Goal: Check status: Check status

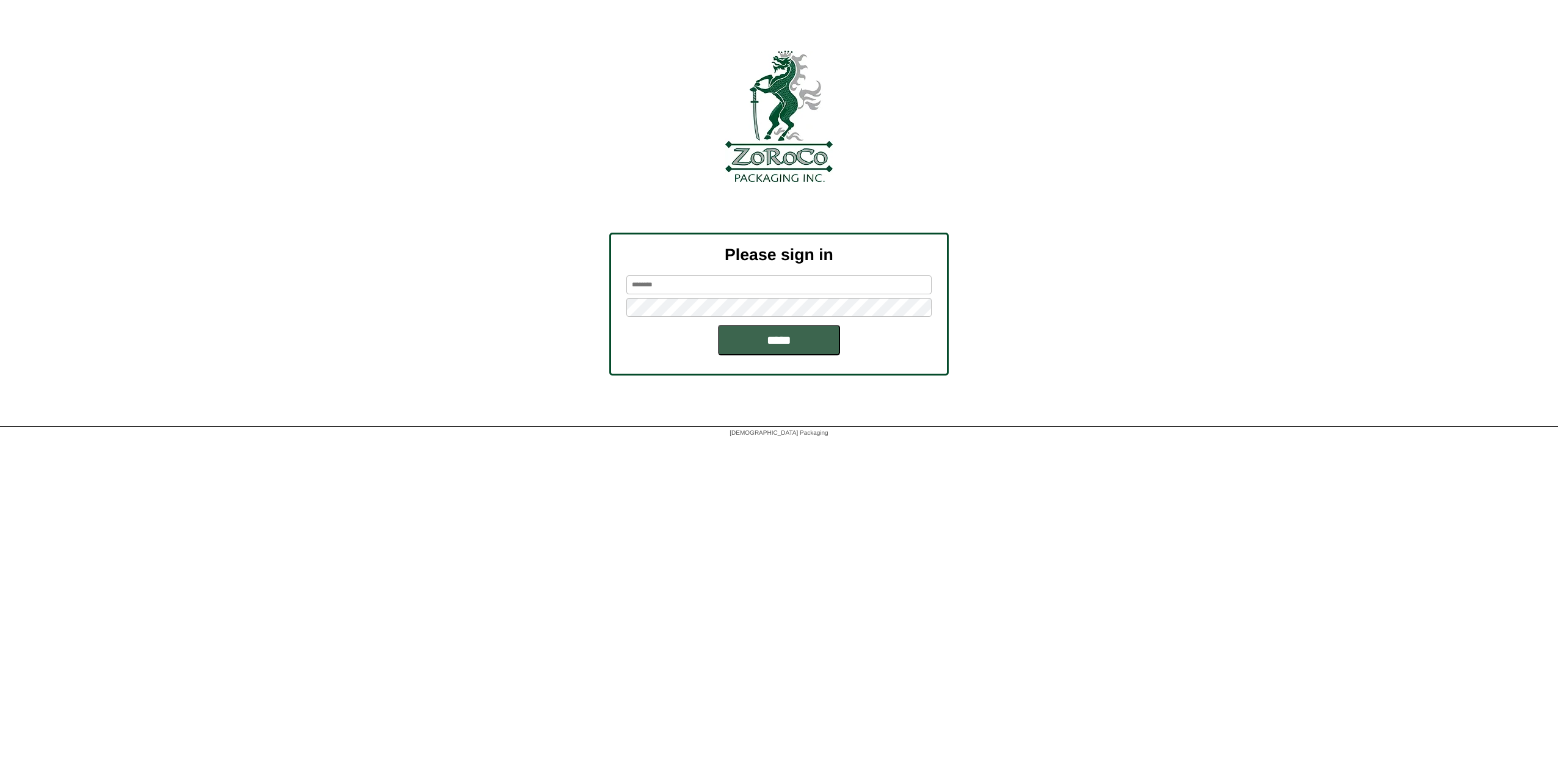
click at [738, 282] on input "text" at bounding box center [779, 284] width 305 height 19
type input "*********"
click at [718, 324] on input "*****" at bounding box center [779, 339] width 122 height 30
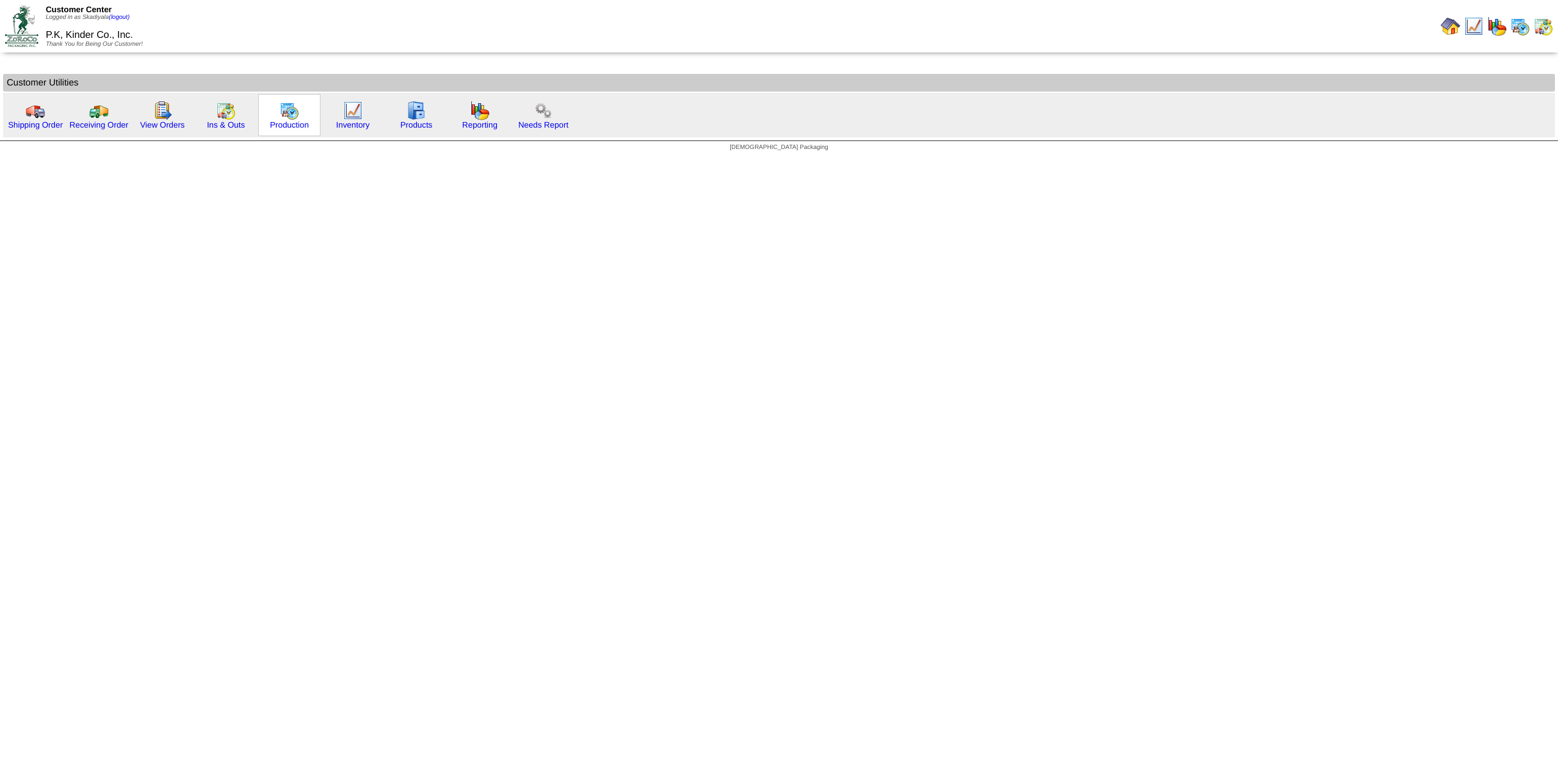
click at [297, 112] on img at bounding box center [290, 111] width 19 height 19
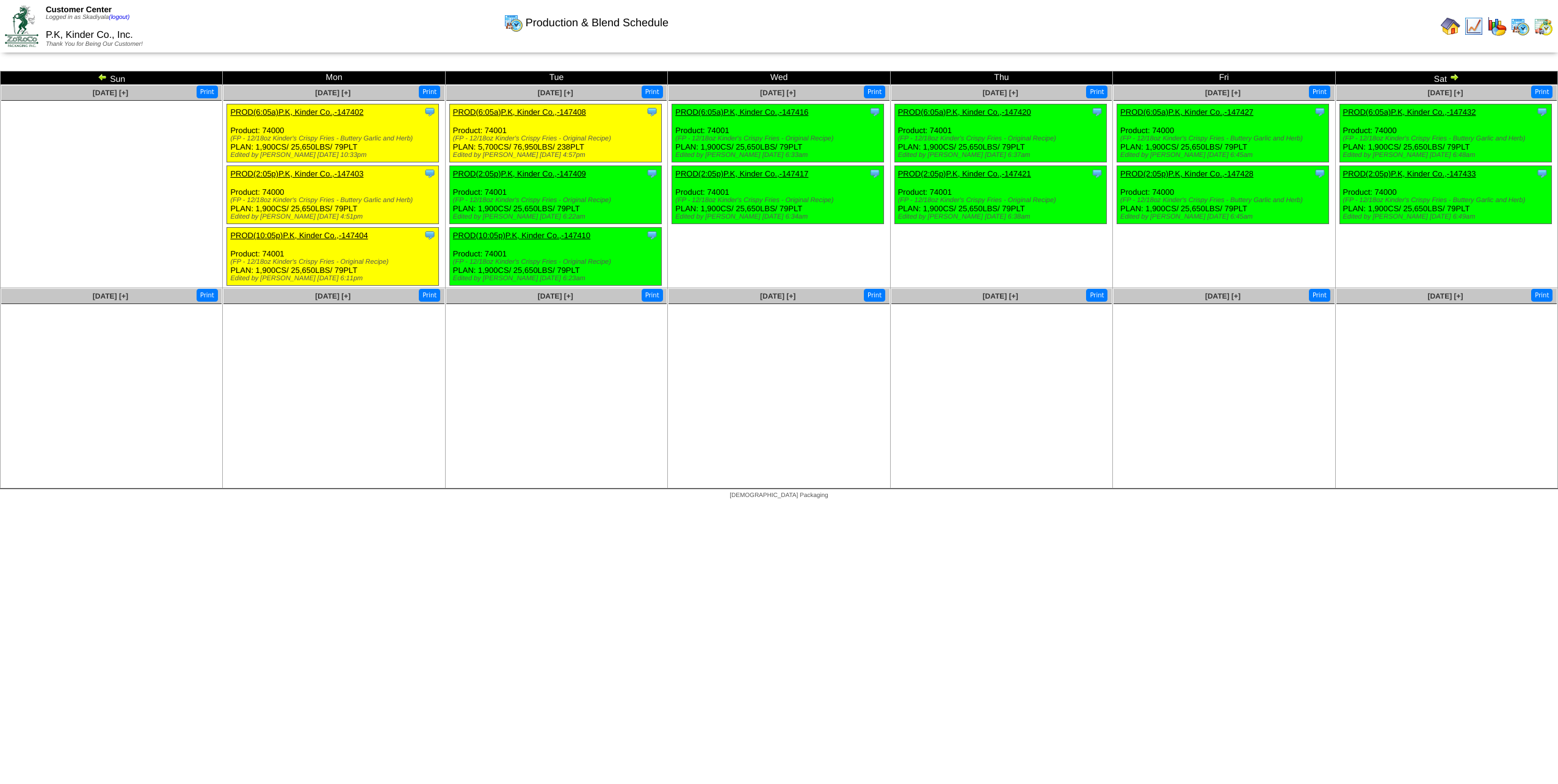
click at [111, 77] on td "Sun" at bounding box center [112, 78] width 222 height 14
click at [101, 76] on img at bounding box center [102, 76] width 10 height 10
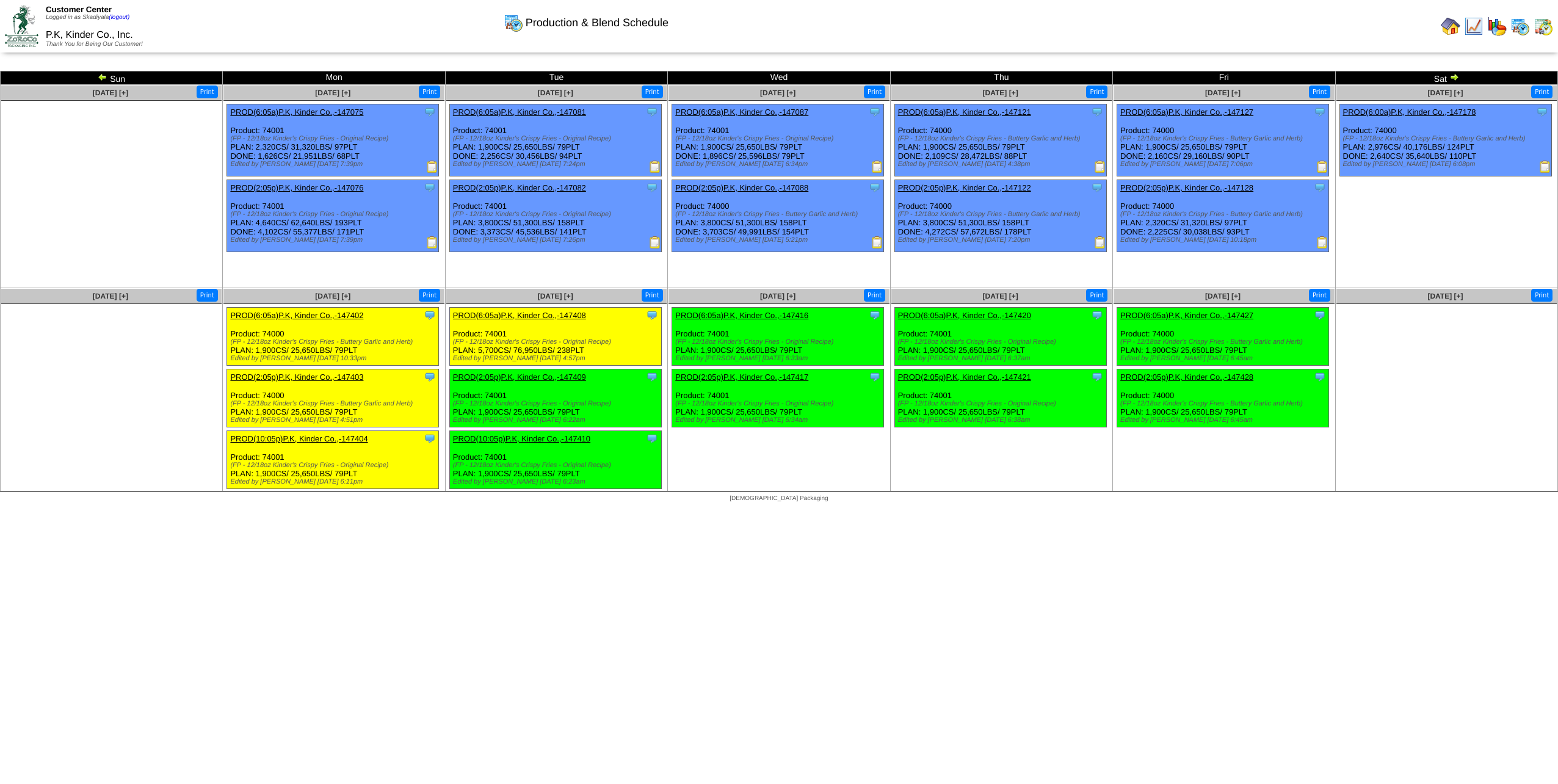
click at [100, 79] on img at bounding box center [102, 76] width 10 height 10
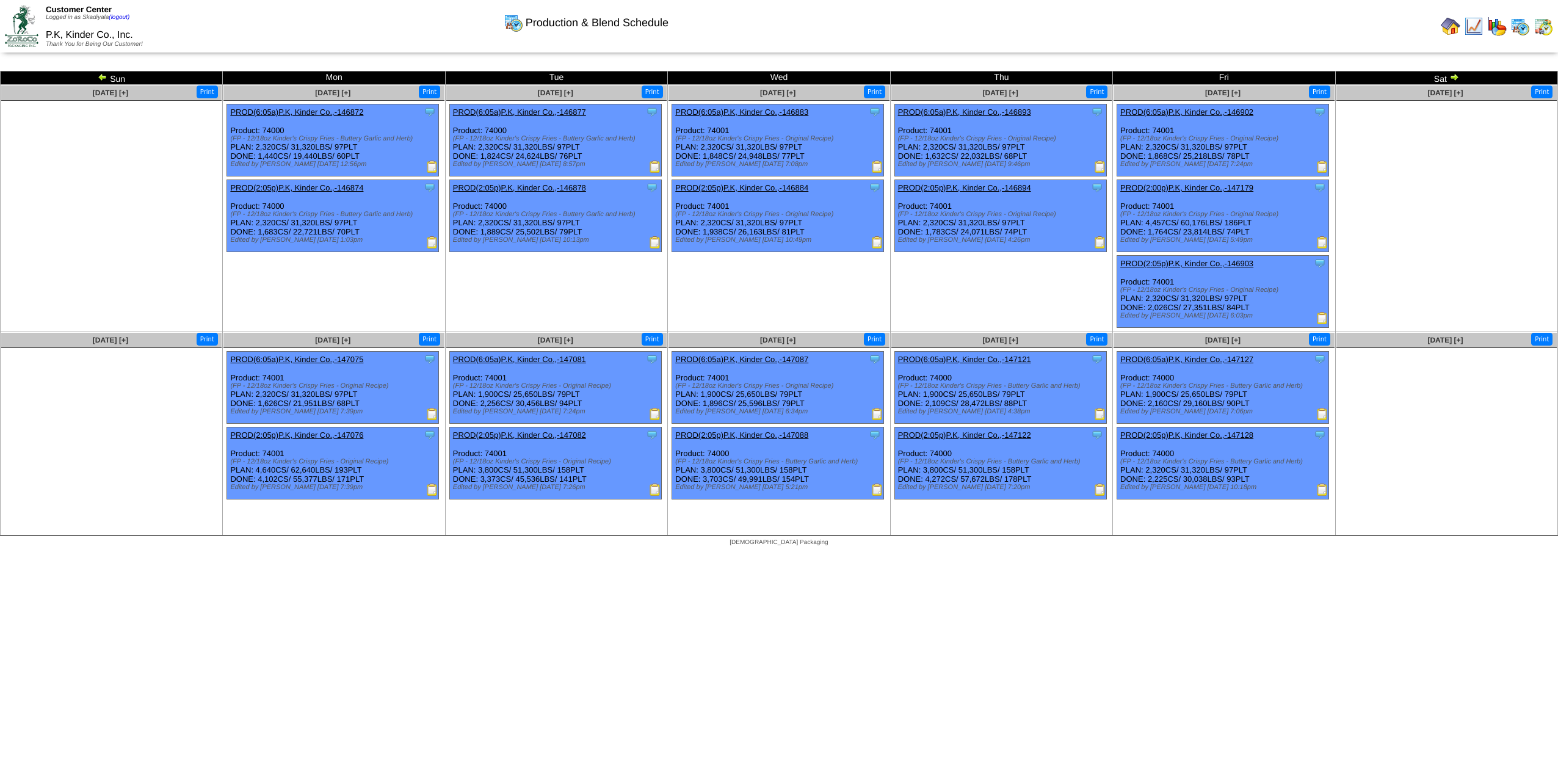
click at [103, 79] on img at bounding box center [102, 76] width 10 height 10
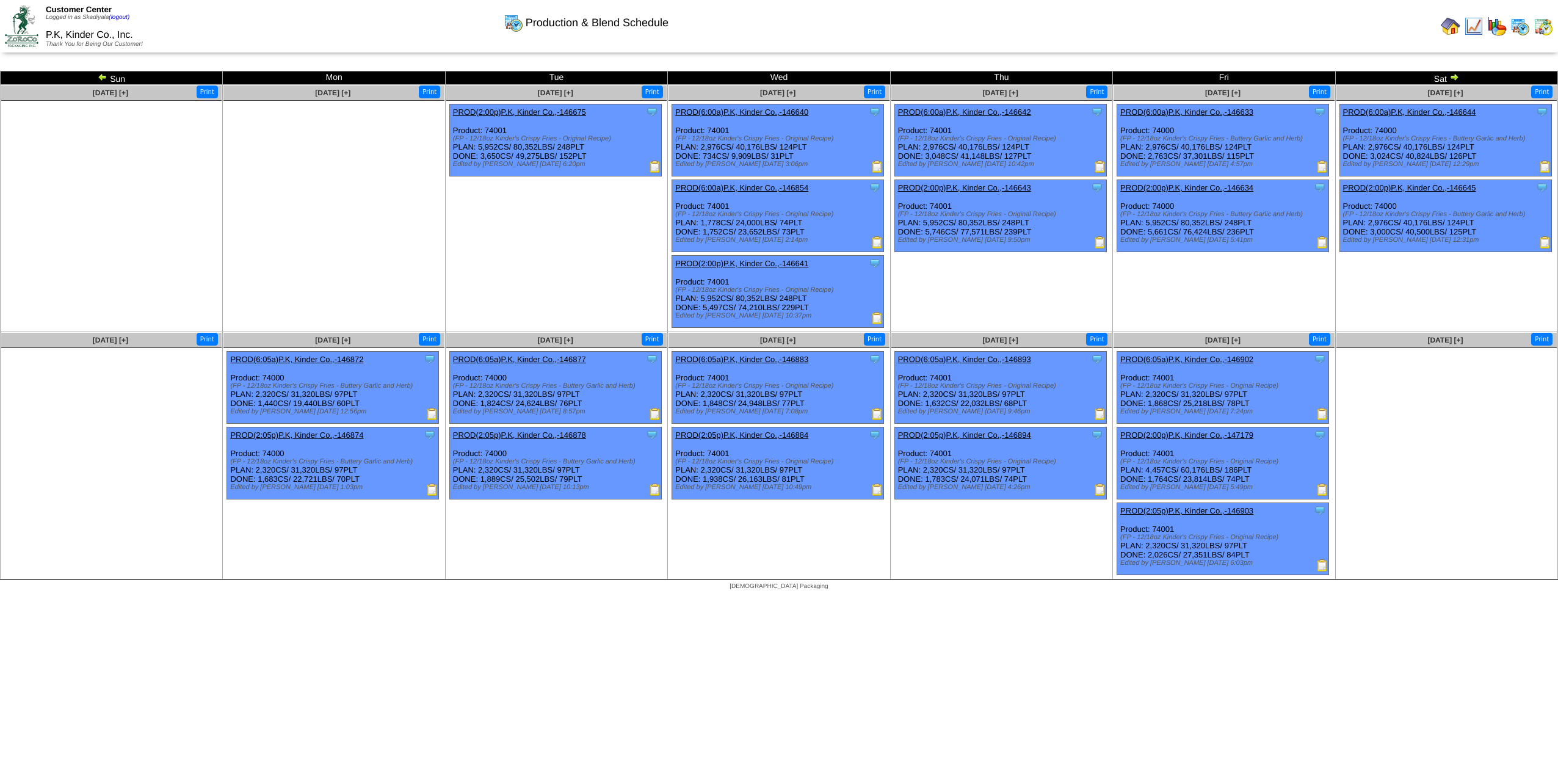
click at [1456, 79] on img at bounding box center [1454, 76] width 10 height 10
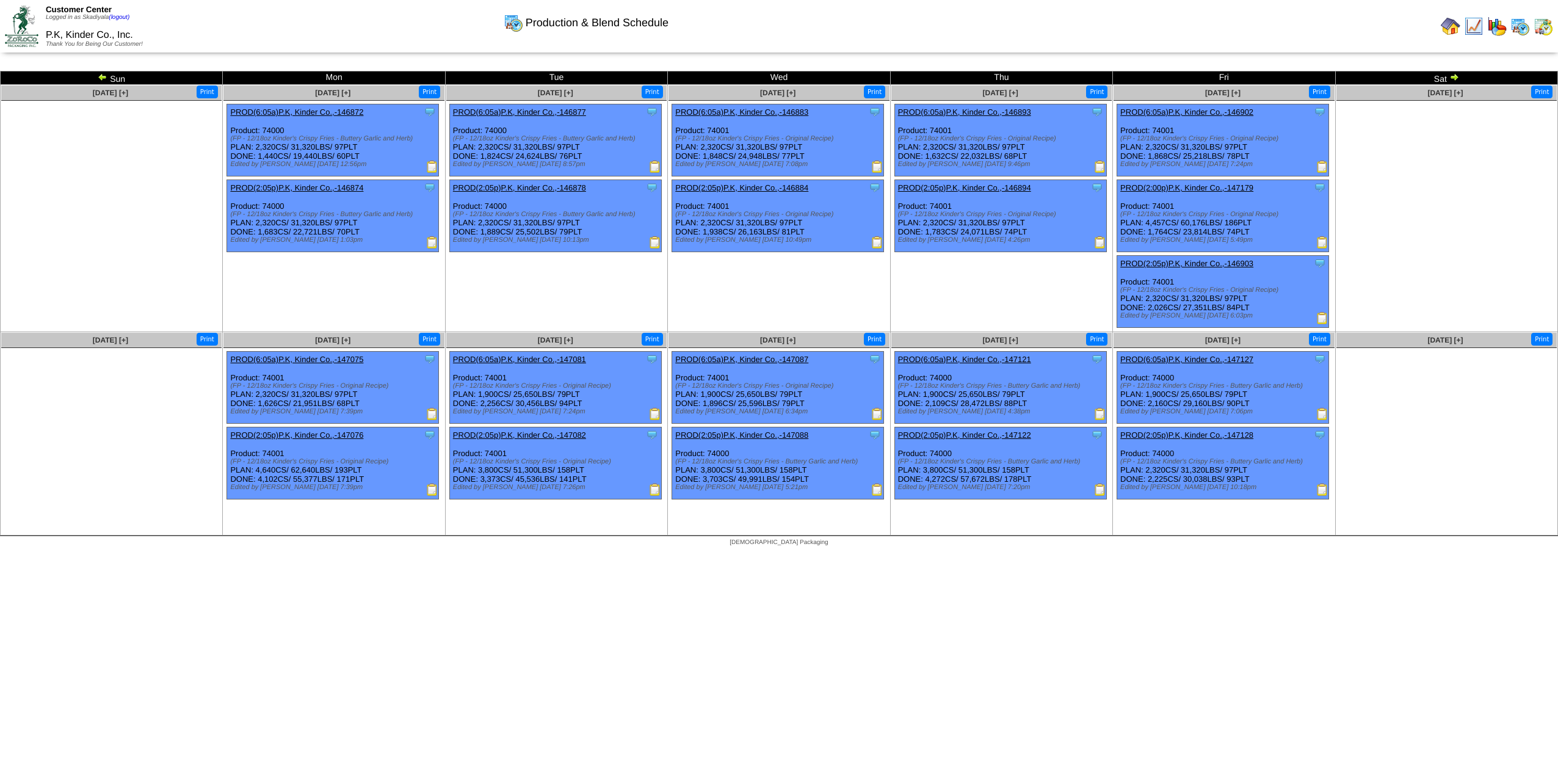
click at [1455, 79] on img at bounding box center [1454, 76] width 10 height 10
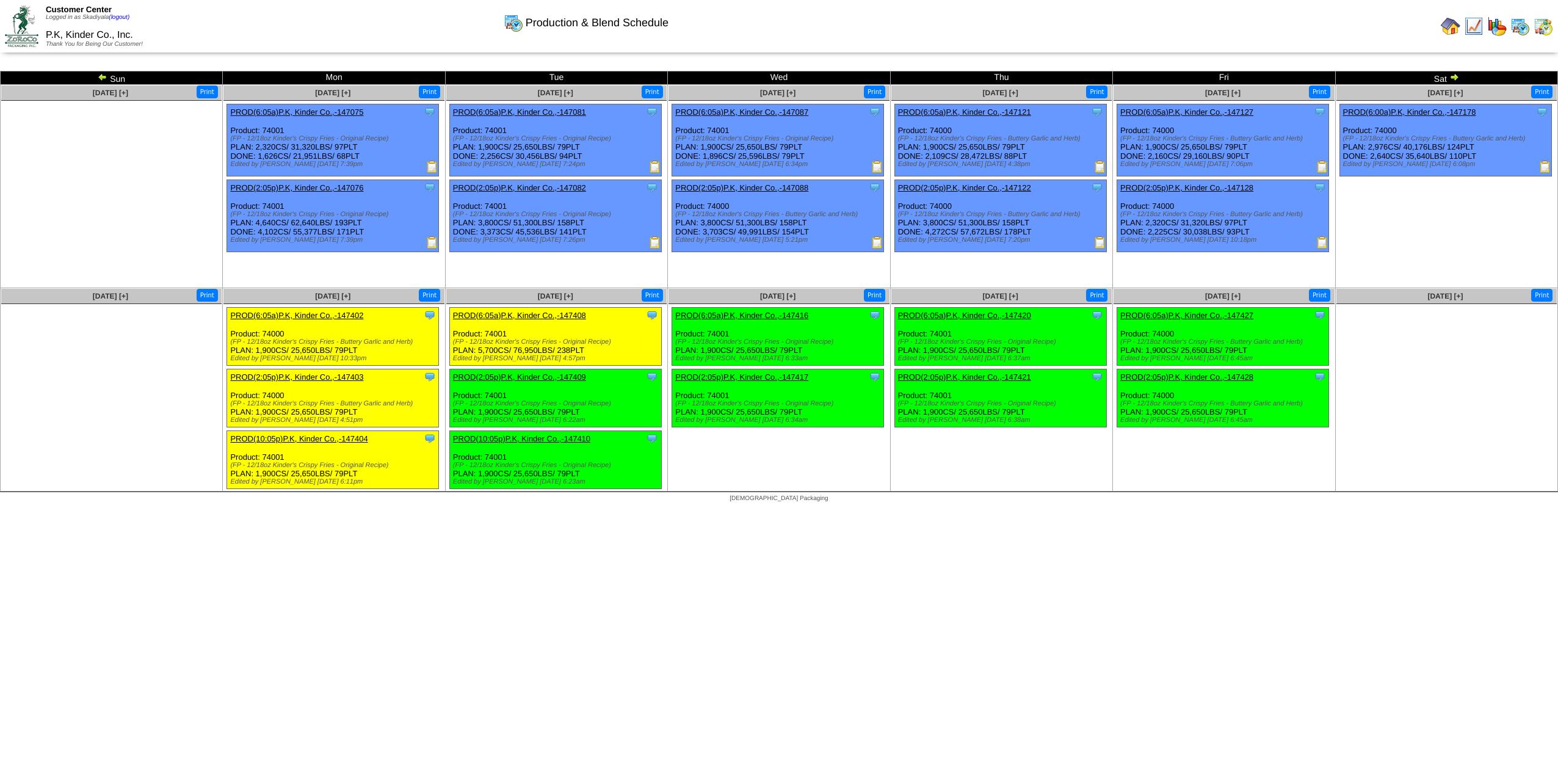
click at [107, 77] on img at bounding box center [102, 76] width 10 height 10
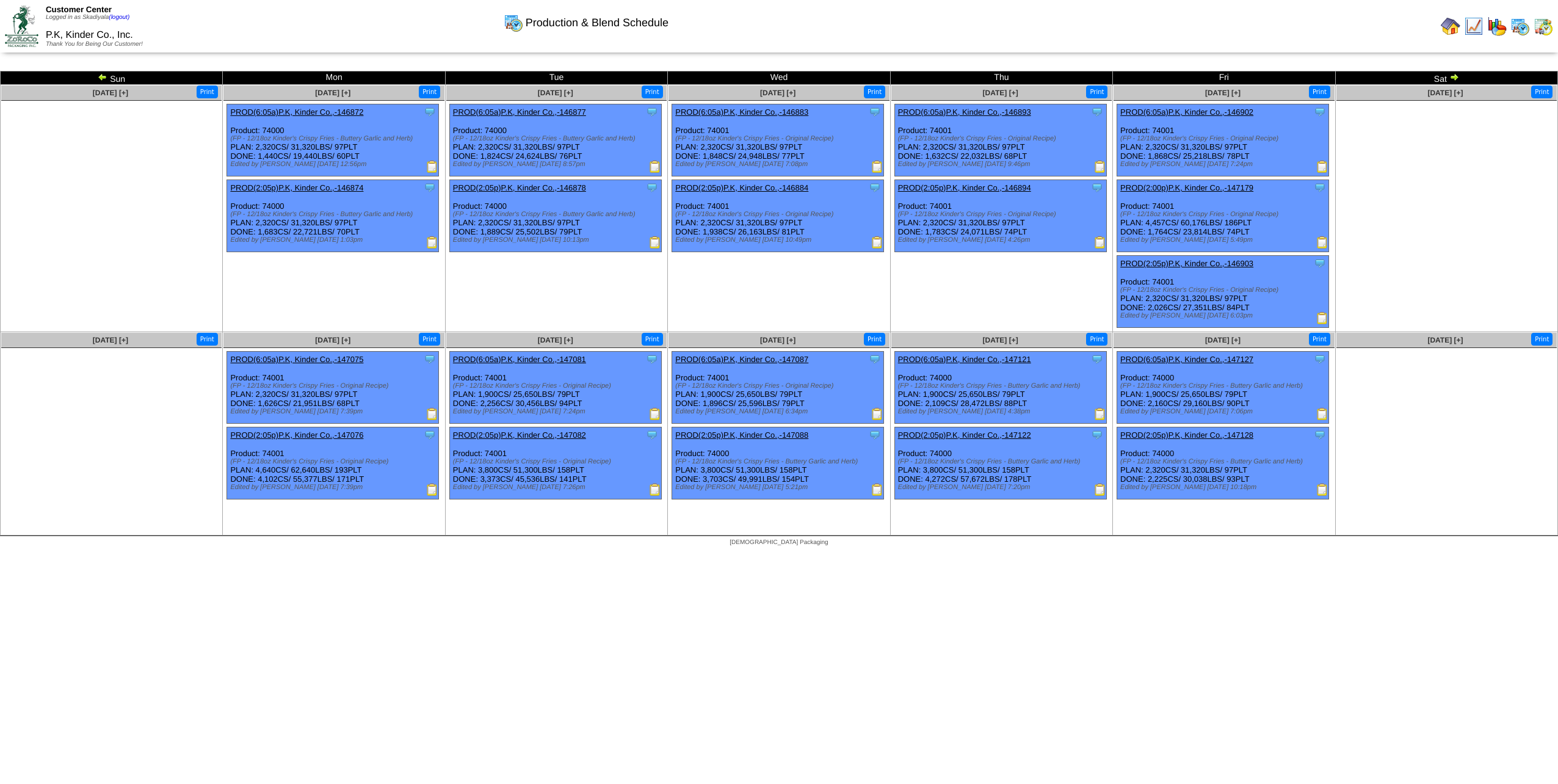
click at [103, 78] on img at bounding box center [102, 76] width 10 height 10
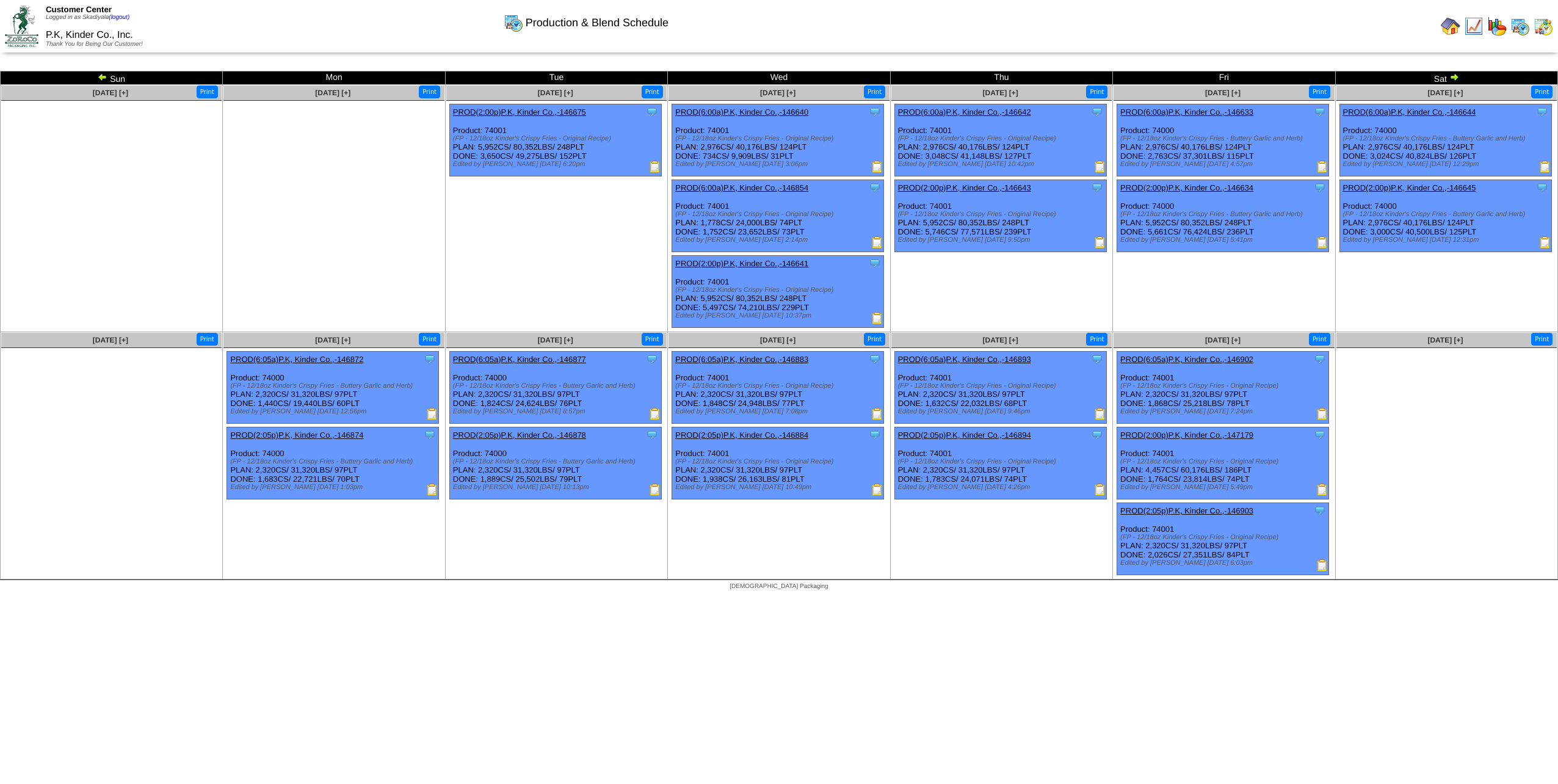
click at [1453, 78] on img at bounding box center [1454, 76] width 10 height 10
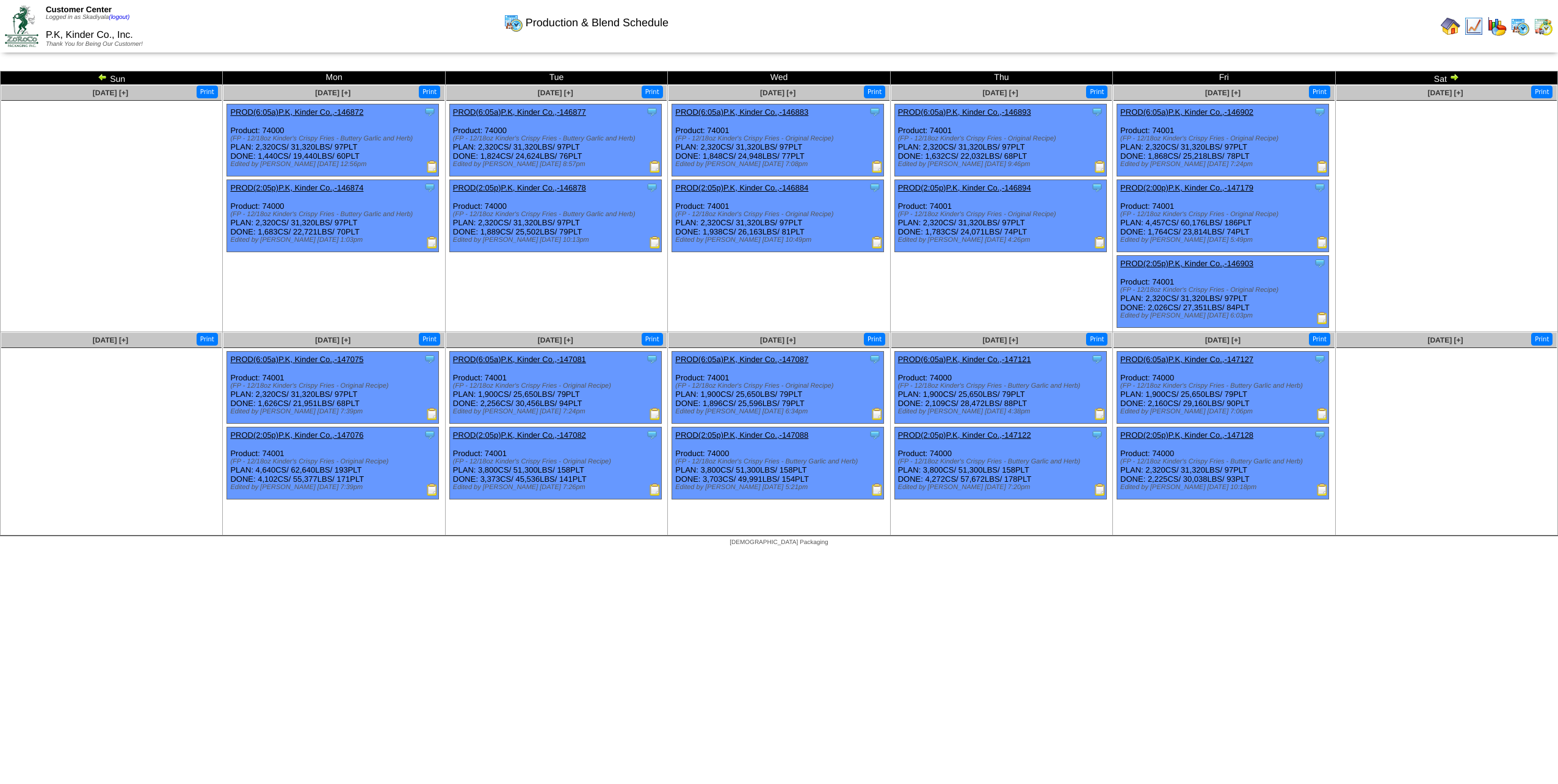
click at [1452, 77] on img at bounding box center [1454, 76] width 10 height 10
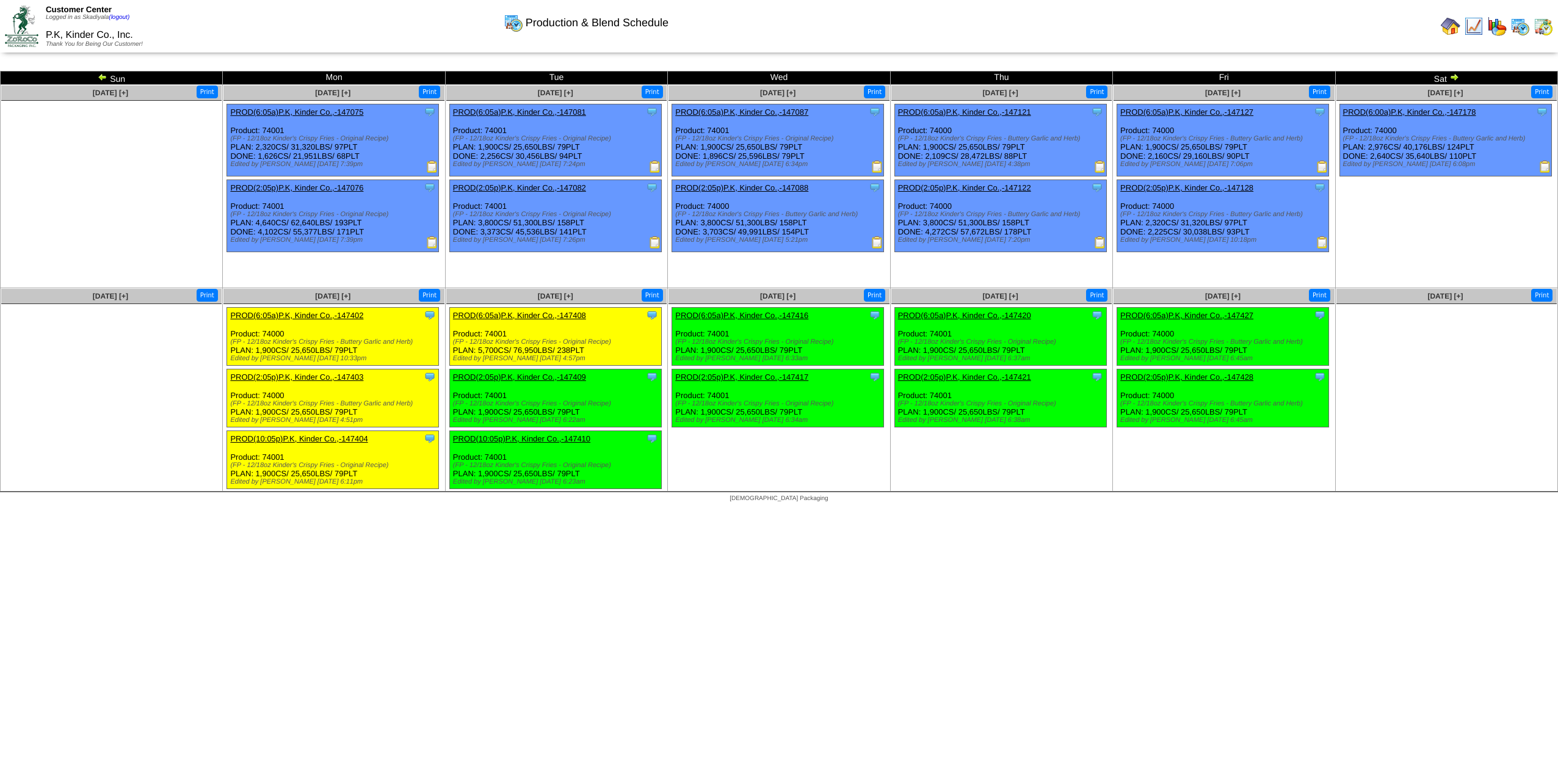
click at [1451, 25] on img at bounding box center [1451, 26] width 19 height 19
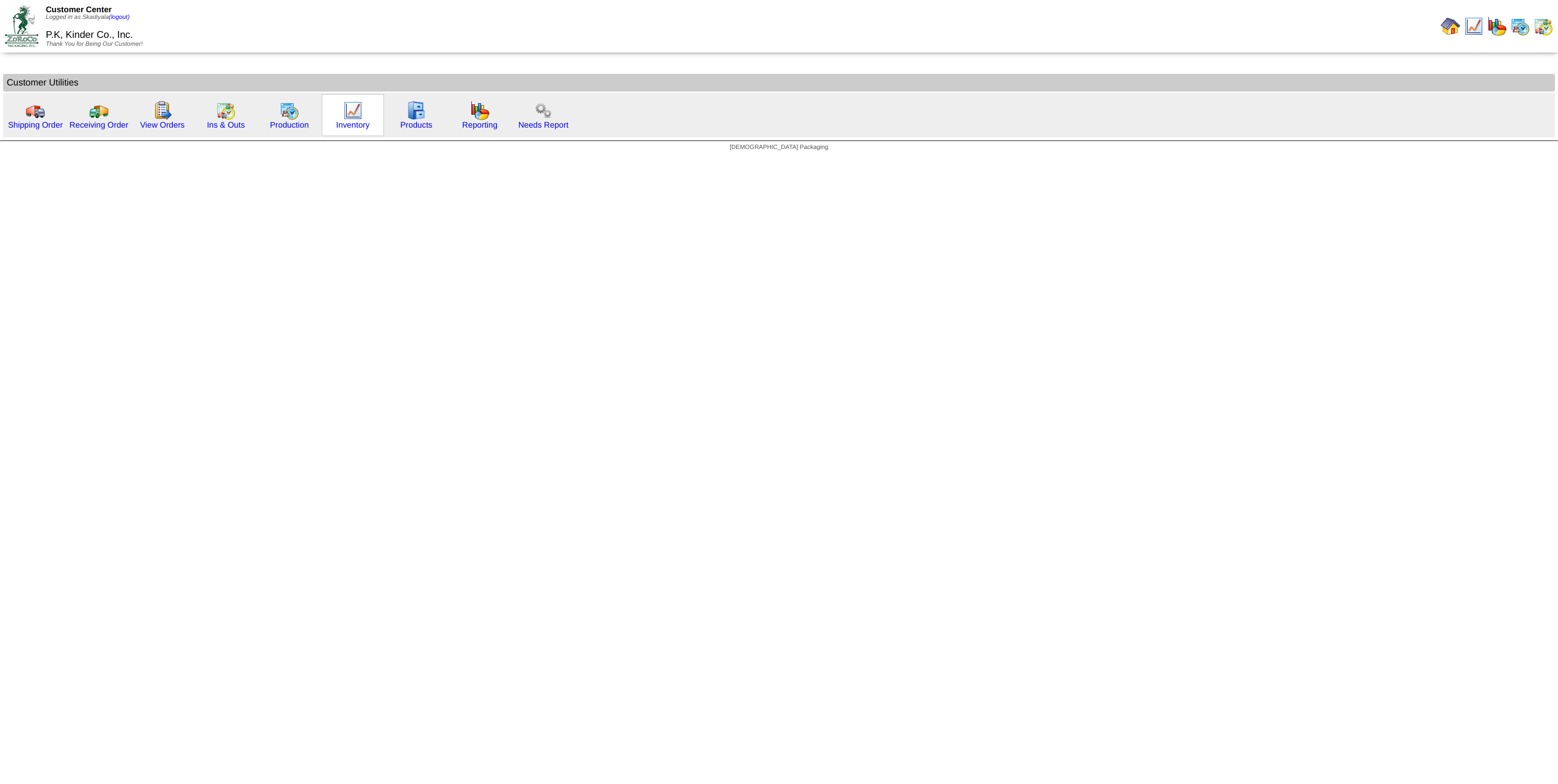
click at [368, 114] on div "Inventory" at bounding box center [353, 114] width 62 height 42
click at [229, 108] on img at bounding box center [226, 111] width 19 height 19
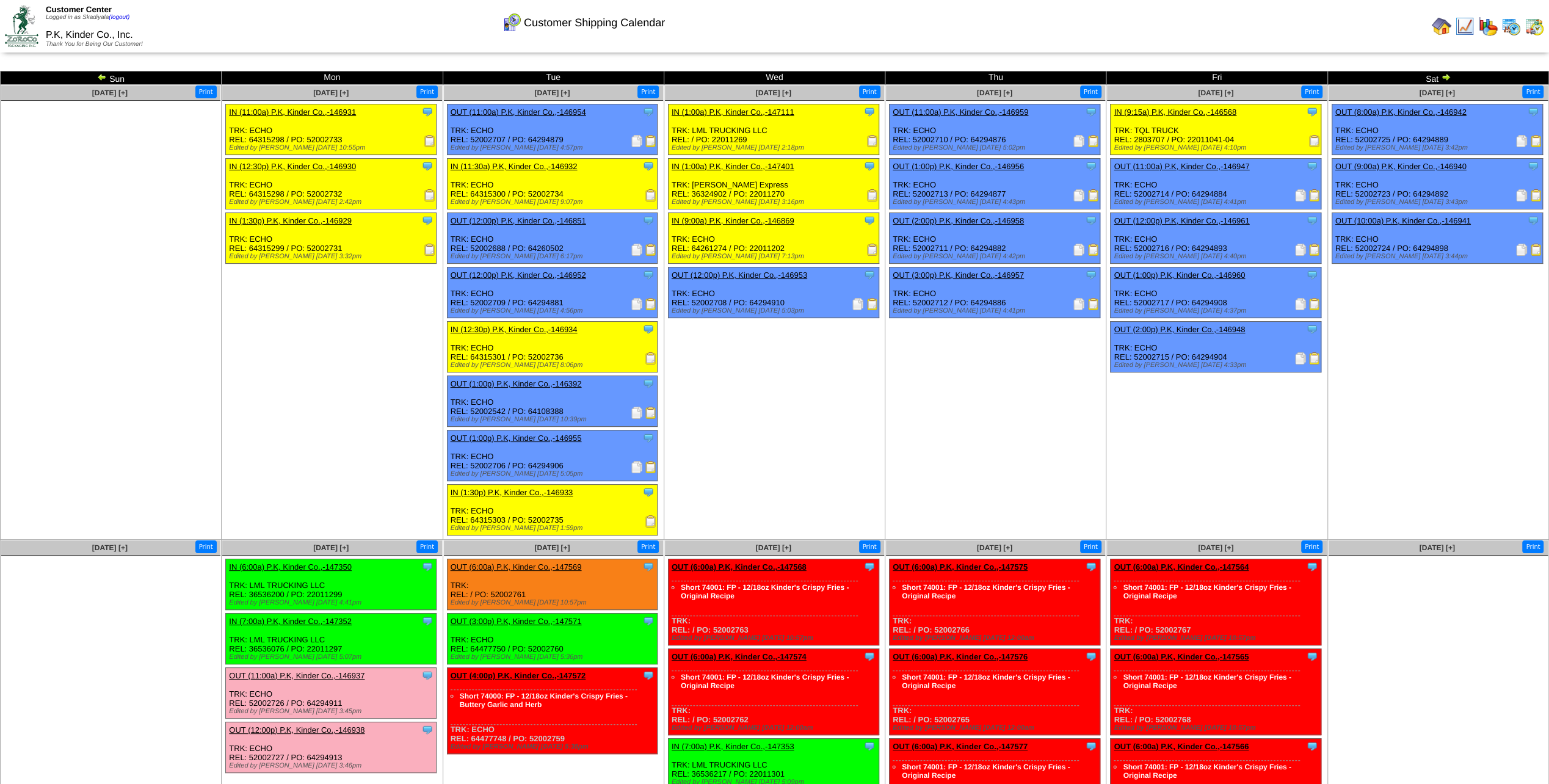
click at [1442, 26] on img at bounding box center [1442, 26] width 19 height 19
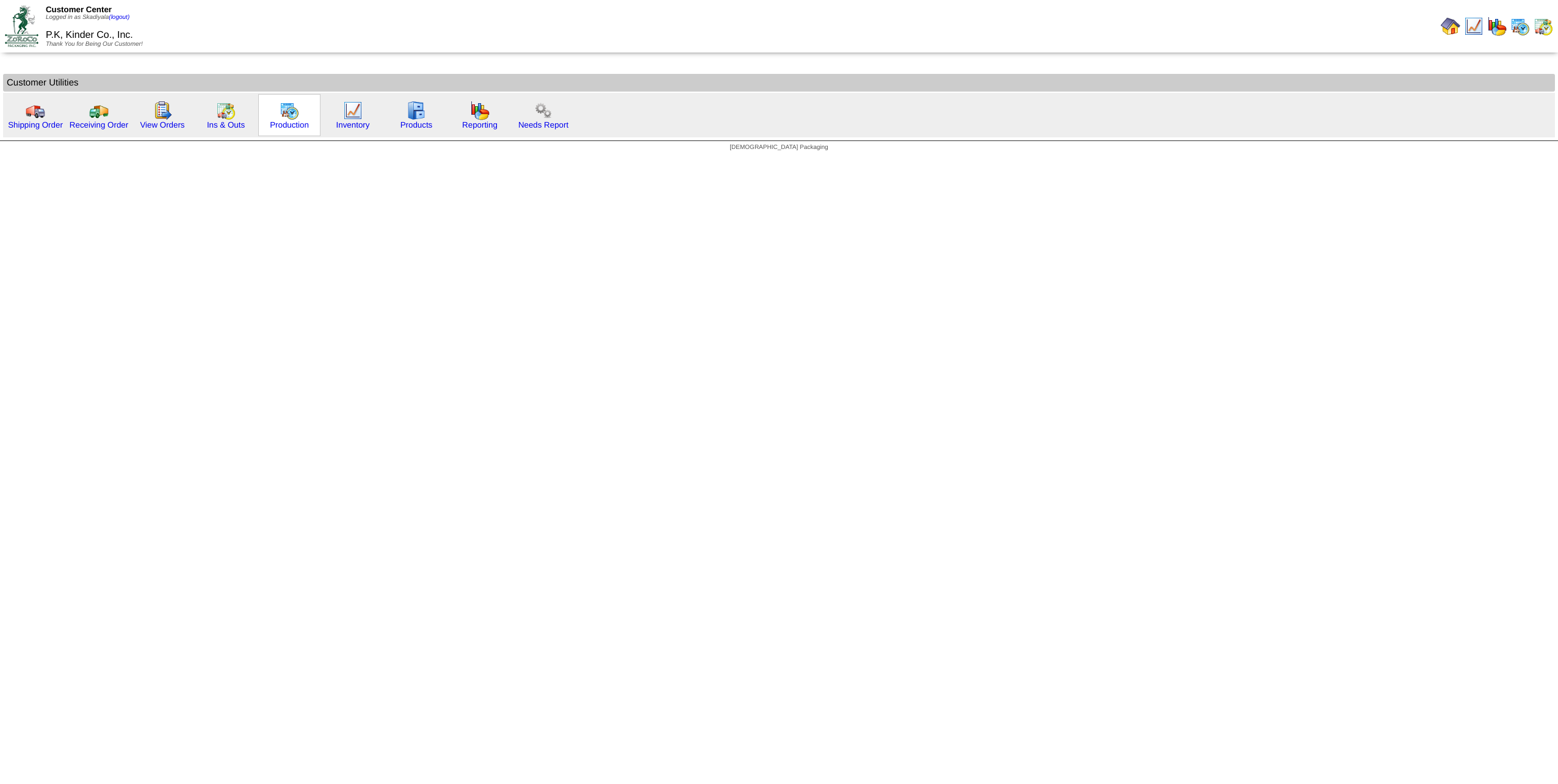
click at [304, 116] on div "Production" at bounding box center [290, 114] width 62 height 42
click at [288, 117] on img at bounding box center [290, 111] width 19 height 19
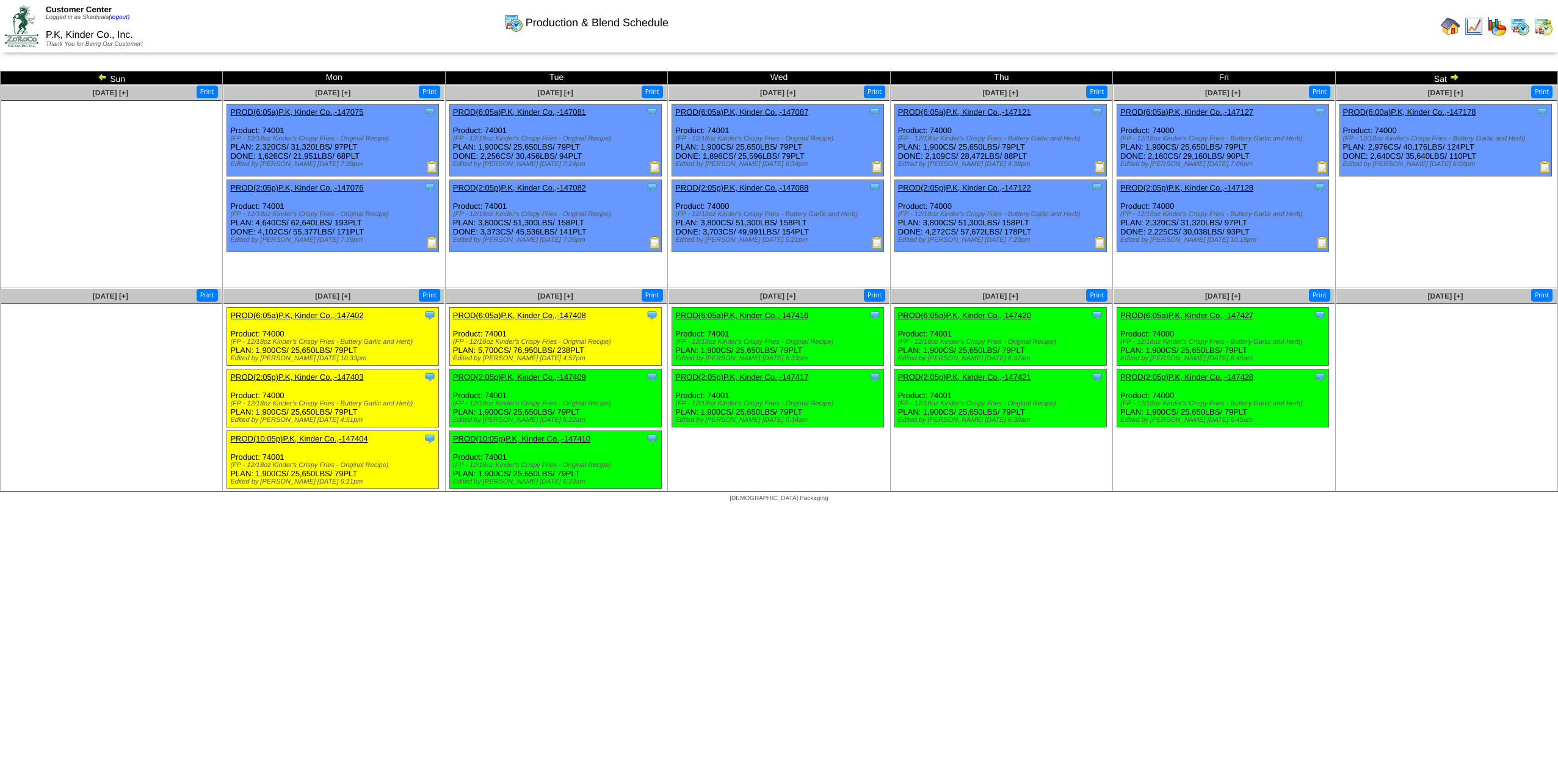
click at [1454, 76] on img at bounding box center [1454, 76] width 10 height 10
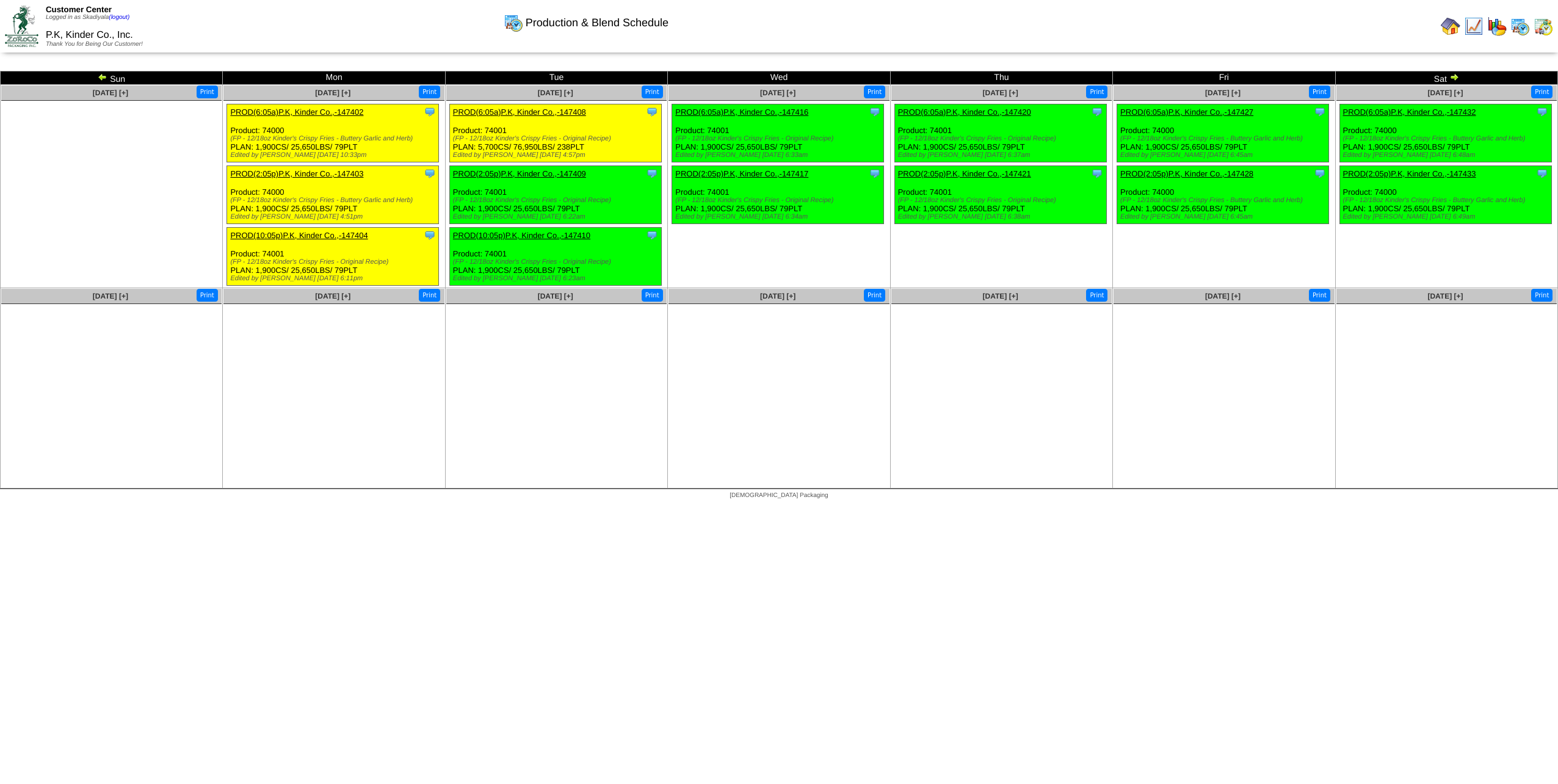
click at [1455, 76] on img at bounding box center [1454, 76] width 10 height 10
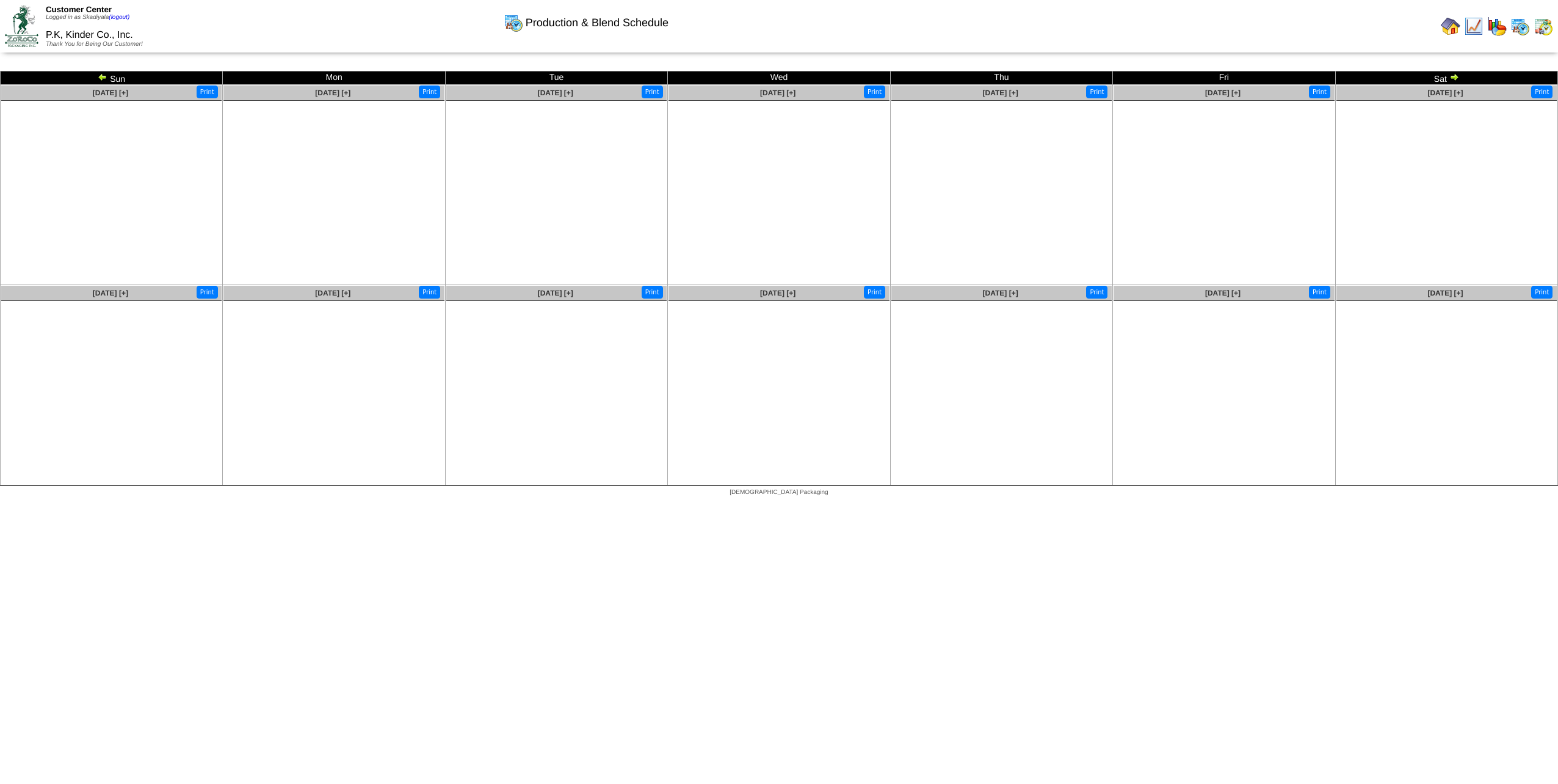
click at [1453, 76] on img at bounding box center [1454, 76] width 10 height 10
click at [1457, 77] on img at bounding box center [1454, 76] width 10 height 10
click at [100, 75] on img at bounding box center [102, 76] width 10 height 10
click at [102, 78] on img at bounding box center [102, 76] width 10 height 10
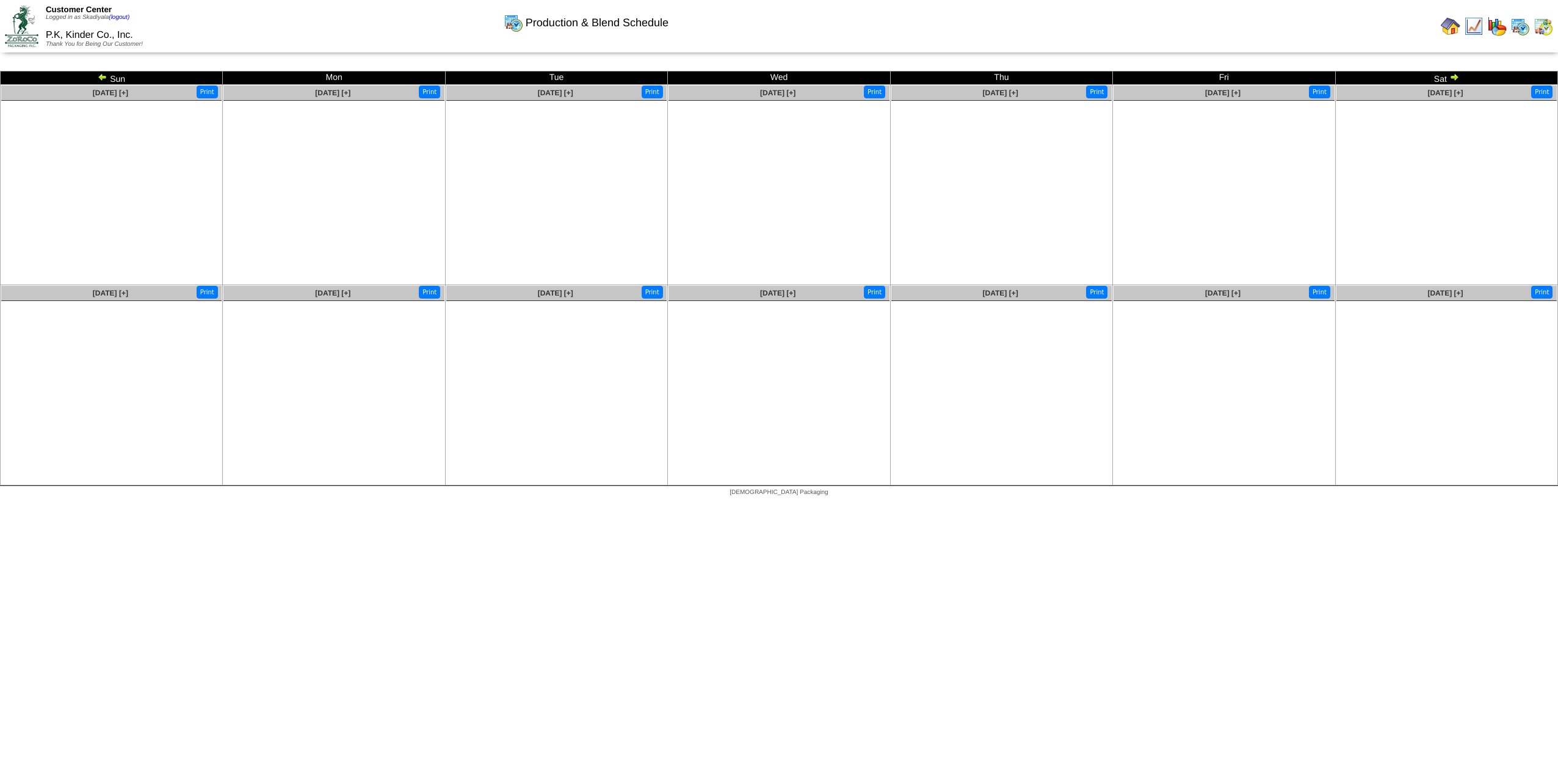
click at [105, 77] on img at bounding box center [102, 76] width 10 height 10
click at [103, 76] on img at bounding box center [102, 76] width 10 height 10
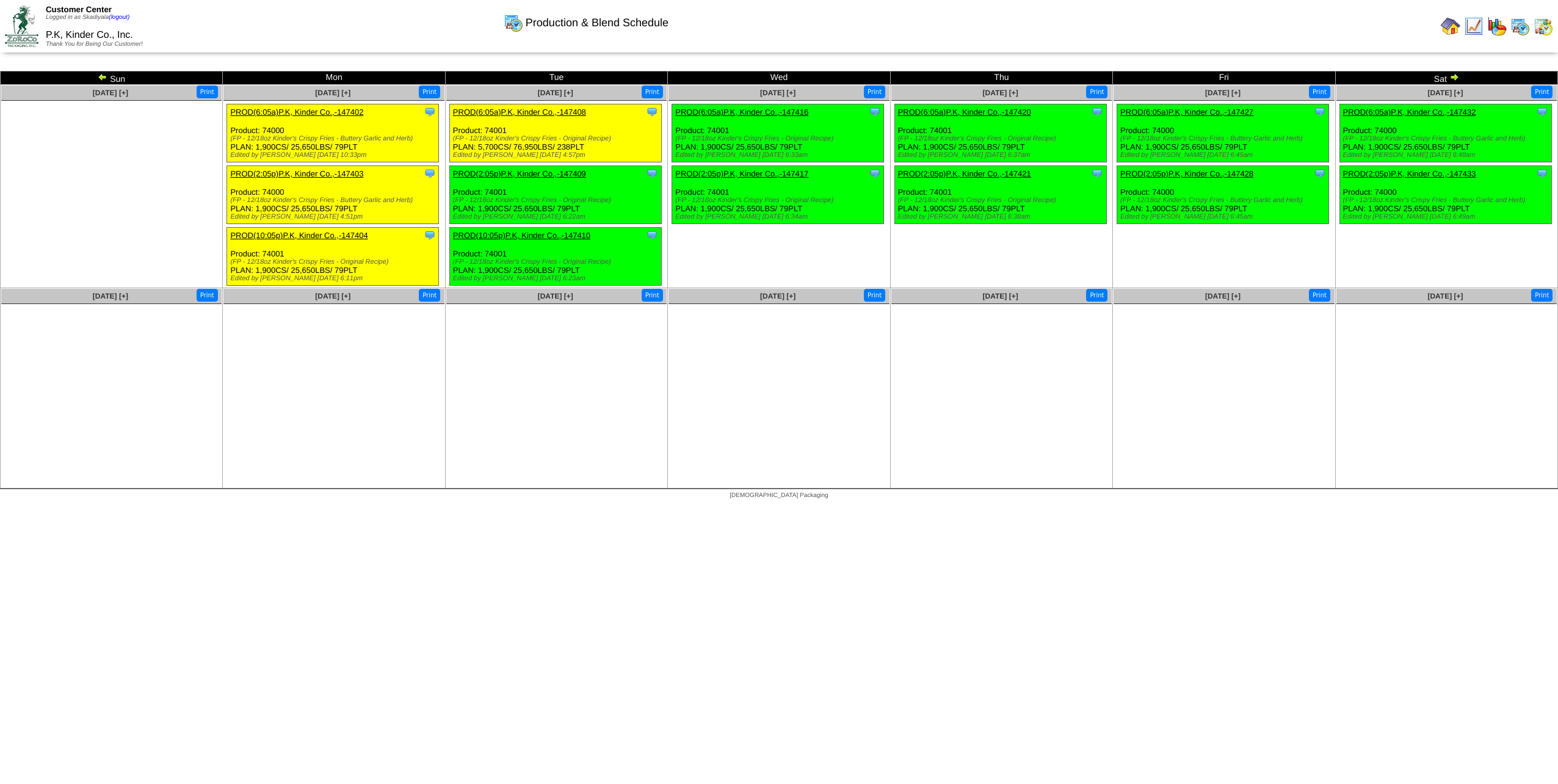
click at [104, 76] on img at bounding box center [102, 76] width 10 height 10
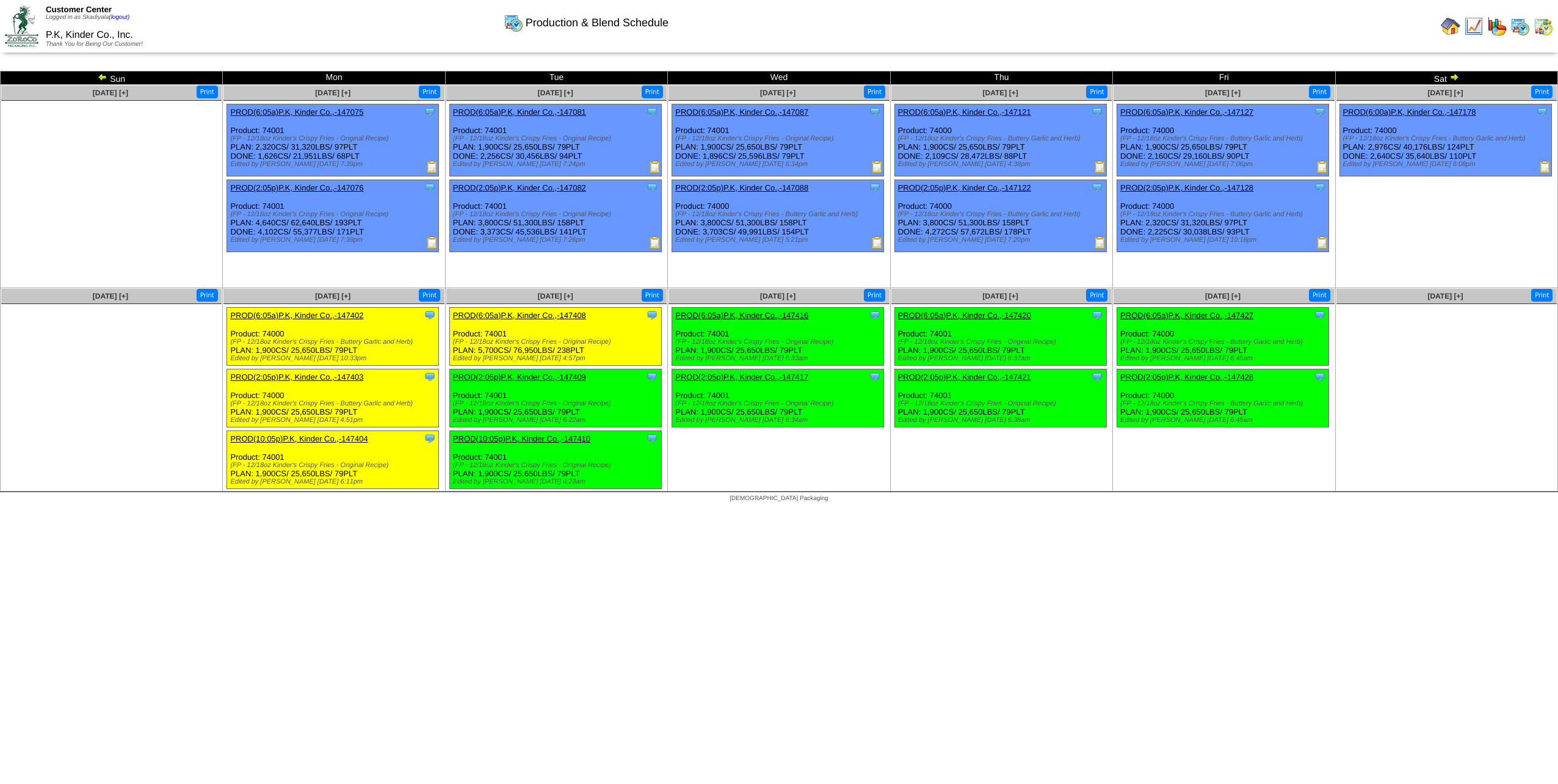
click at [1456, 76] on img at bounding box center [1454, 76] width 10 height 10
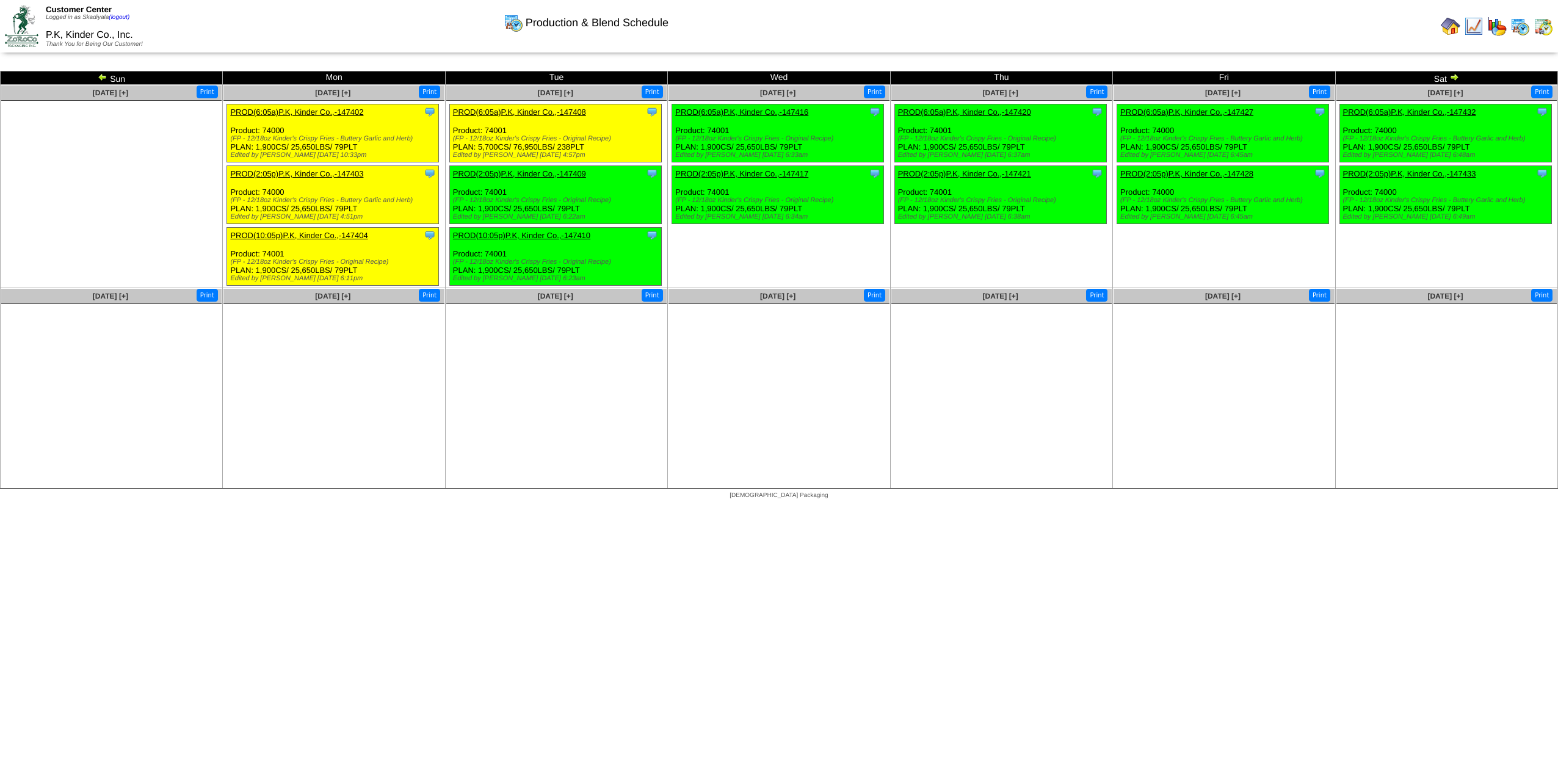
click at [1453, 78] on img at bounding box center [1454, 76] width 10 height 10
